Goal: Navigation & Orientation: Find specific page/section

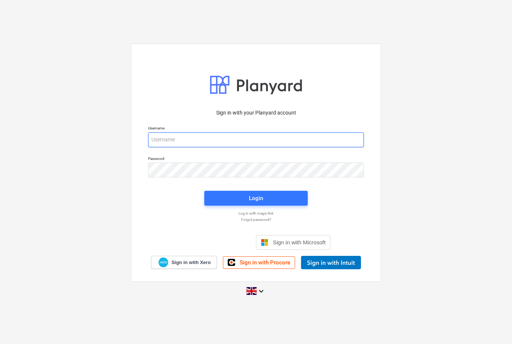
click at [313, 146] on input "email" at bounding box center [256, 139] width 216 height 15
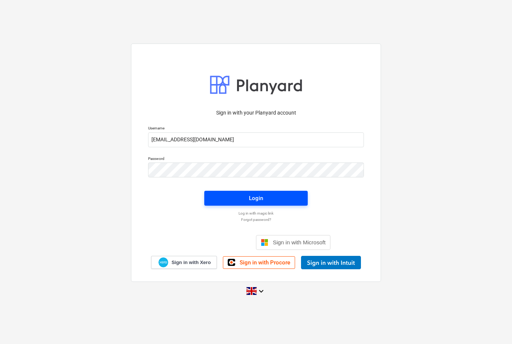
click at [224, 203] on span "Login" at bounding box center [256, 199] width 86 height 10
click at [223, 206] on button "Login" at bounding box center [255, 198] width 103 height 15
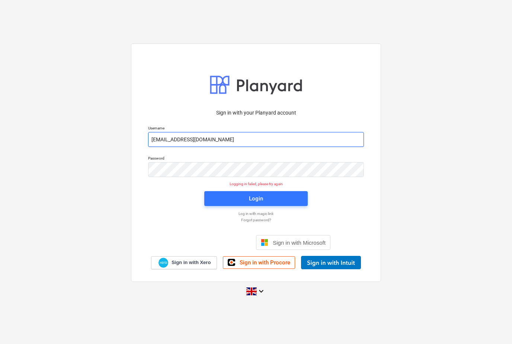
click at [229, 147] on input "[EMAIL_ADDRESS][DOMAIN_NAME]" at bounding box center [256, 139] width 216 height 15
type input "[EMAIL_ADDRESS][DOMAIN_NAME]"
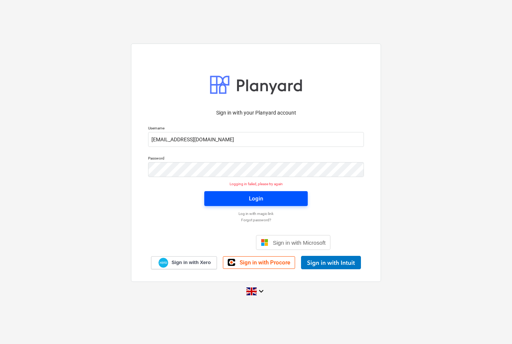
click at [222, 206] on button "Login" at bounding box center [255, 198] width 103 height 15
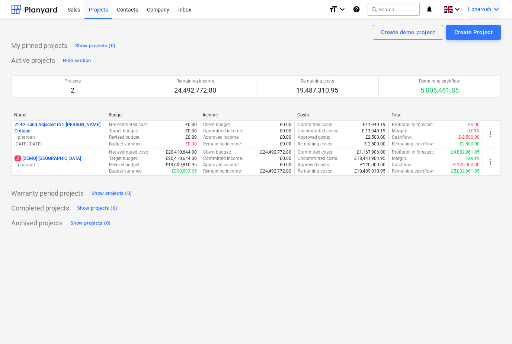
click at [497, 10] on icon "keyboard_arrow_down" at bounding box center [496, 9] width 9 height 9
click at [80, 90] on div at bounding box center [256, 172] width 512 height 344
click at [76, 12] on div "Sales" at bounding box center [73, 9] width 21 height 19
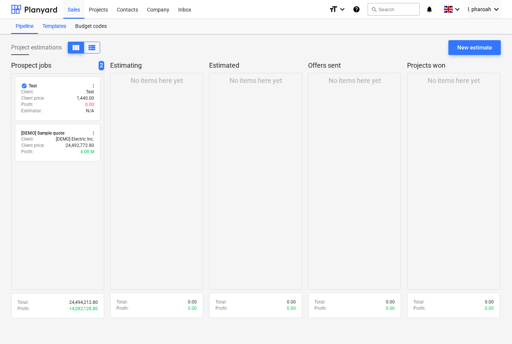
click at [55, 29] on div "Templates" at bounding box center [54, 26] width 33 height 15
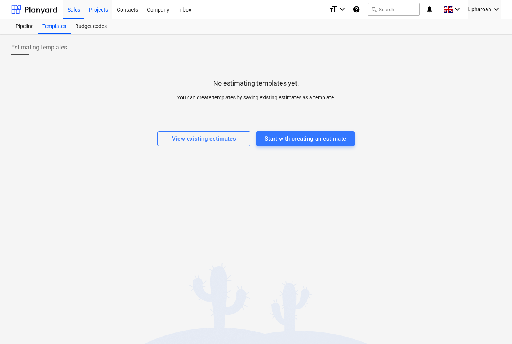
click at [94, 12] on div "Projects" at bounding box center [98, 9] width 28 height 19
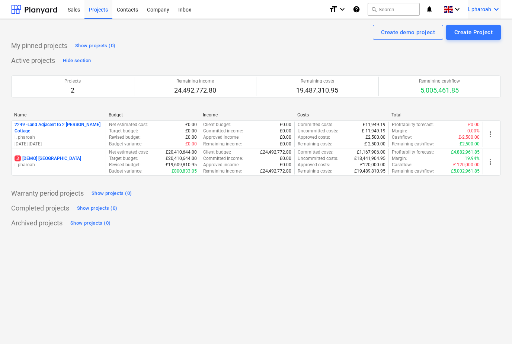
click at [494, 12] on icon "keyboard_arrow_down" at bounding box center [496, 9] width 9 height 9
click at [491, 10] on div at bounding box center [256, 172] width 512 height 344
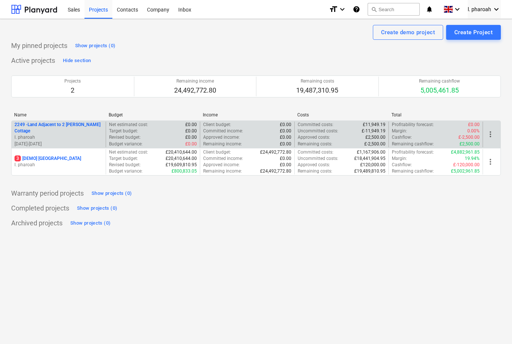
click at [51, 128] on p "2249 - Land Adjacent to 2 [PERSON_NAME] Cottage" at bounding box center [59, 128] width 88 height 13
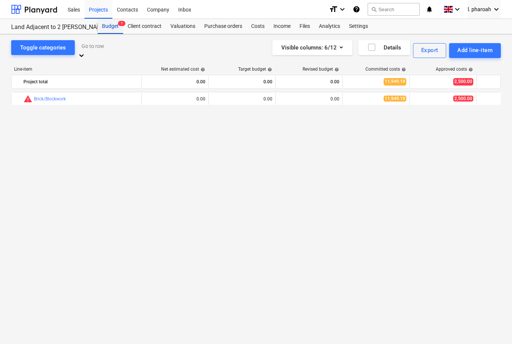
click at [105, 23] on div "Budget 1" at bounding box center [111, 26] width 26 height 15
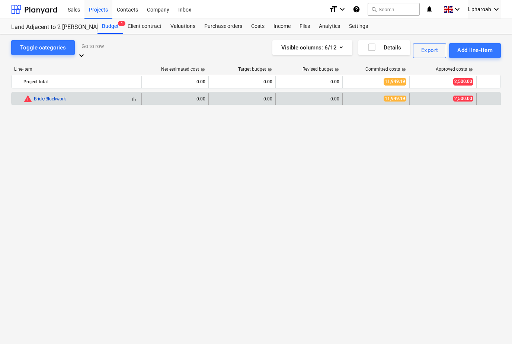
click at [54, 96] on link "Brick/Blockwork" at bounding box center [50, 98] width 32 height 5
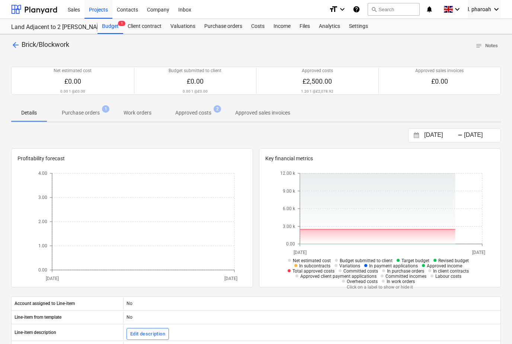
click at [16, 47] on span "arrow_back" at bounding box center [15, 45] width 9 height 9
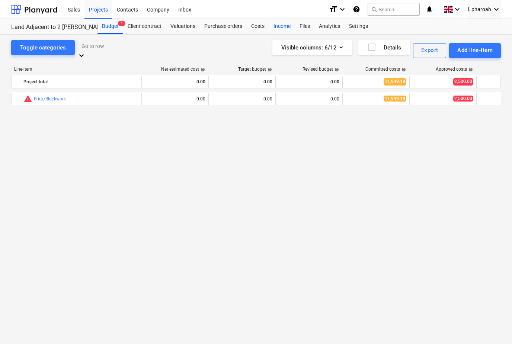
click at [283, 24] on div "Income" at bounding box center [282, 26] width 26 height 15
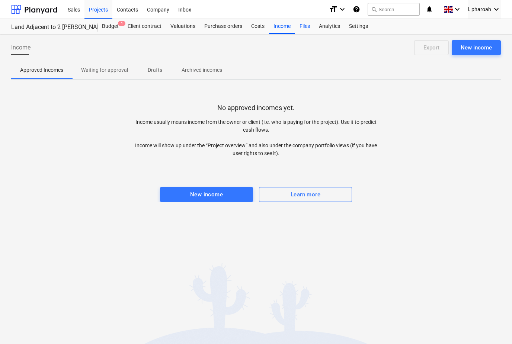
click at [300, 27] on div "Files" at bounding box center [304, 26] width 19 height 15
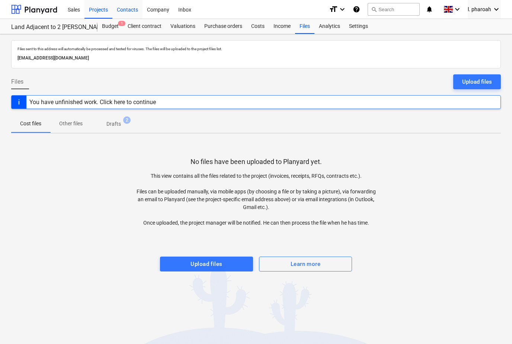
click at [125, 10] on div "Contacts" at bounding box center [127, 9] width 30 height 19
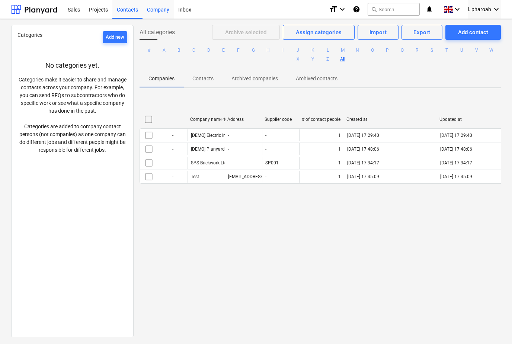
click at [155, 12] on div "Company" at bounding box center [158, 9] width 31 height 19
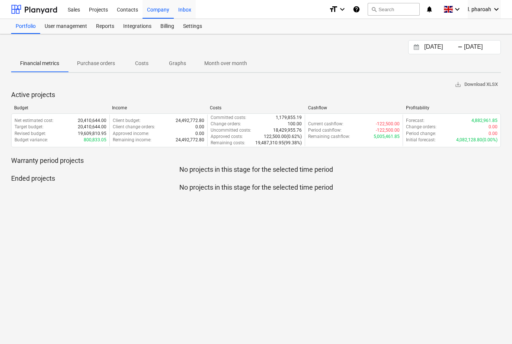
click at [182, 13] on div "Inbox" at bounding box center [185, 9] width 22 height 19
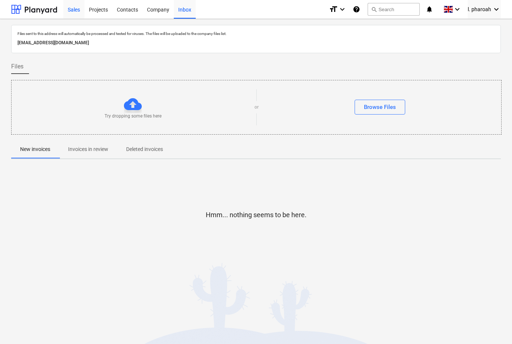
click at [76, 12] on div "Sales" at bounding box center [73, 9] width 21 height 19
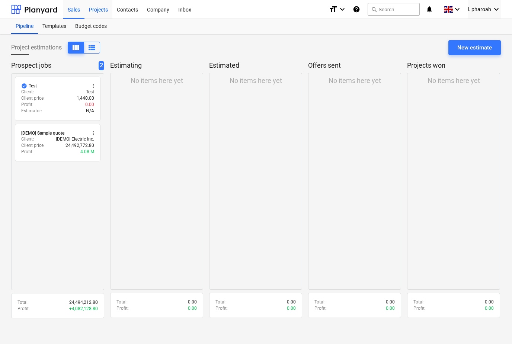
click at [99, 12] on div "Projects" at bounding box center [98, 9] width 28 height 19
